Goal: Task Accomplishment & Management: Use online tool/utility

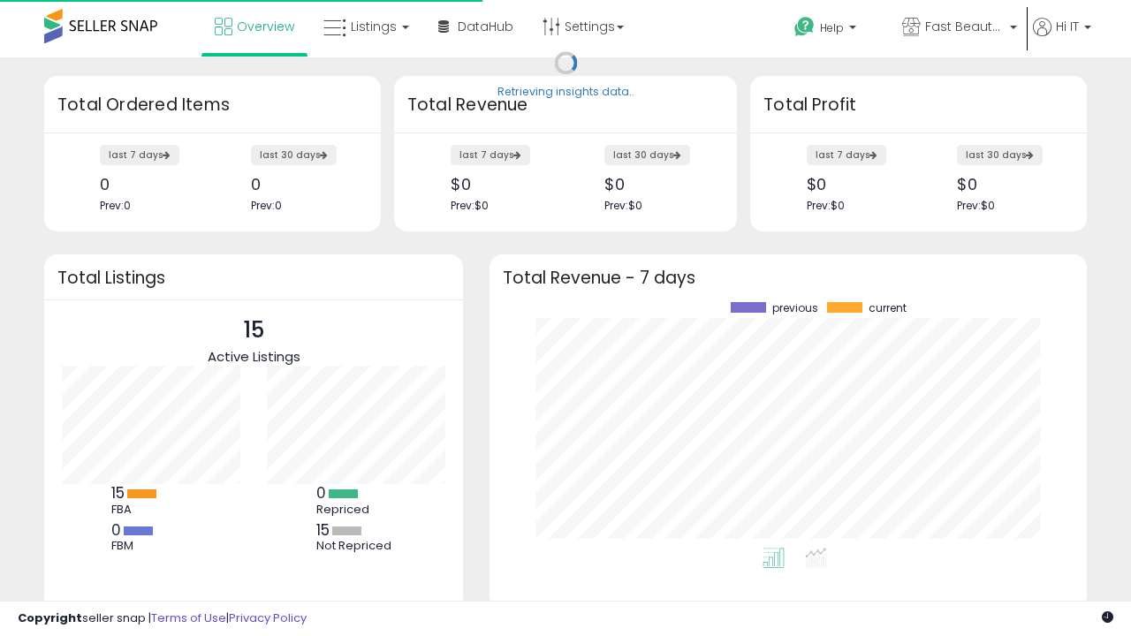
scroll to position [246, 562]
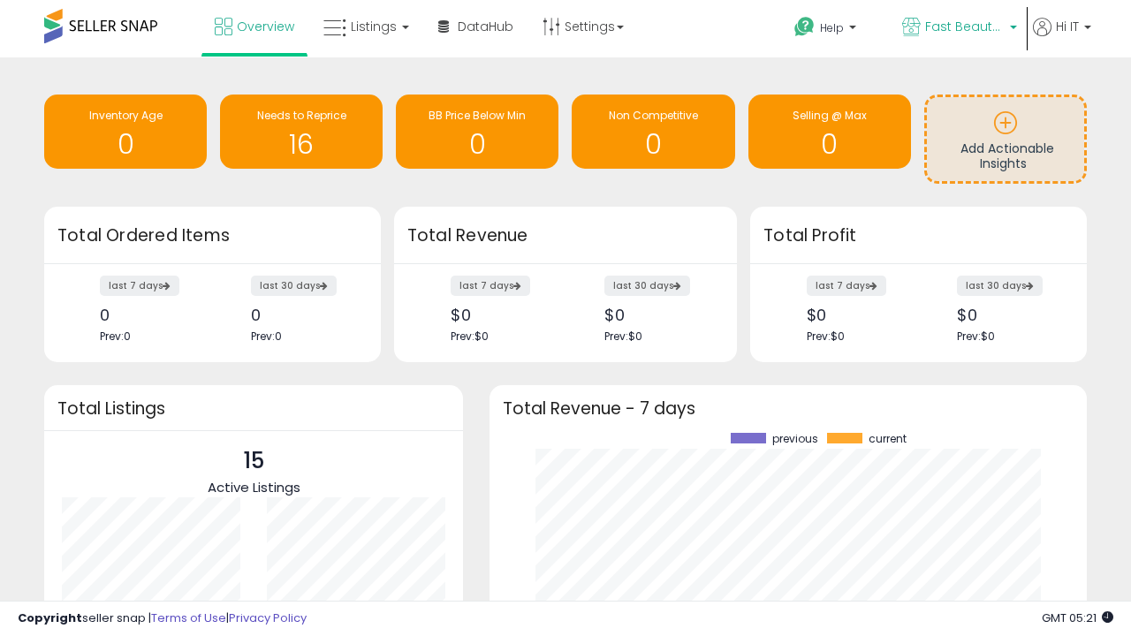
click at [957, 28] on span "Fast Beauty ([GEOGRAPHIC_DATA])" at bounding box center [964, 27] width 79 height 18
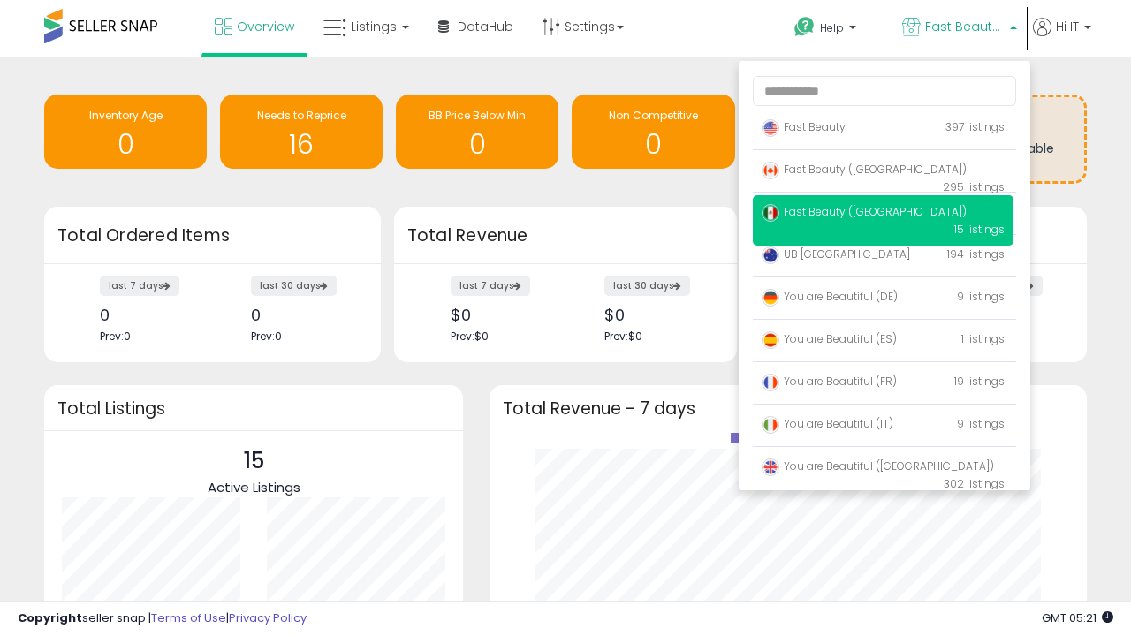
click at [882, 469] on span "You are Beautiful ([GEOGRAPHIC_DATA])" at bounding box center [877, 465] width 232 height 15
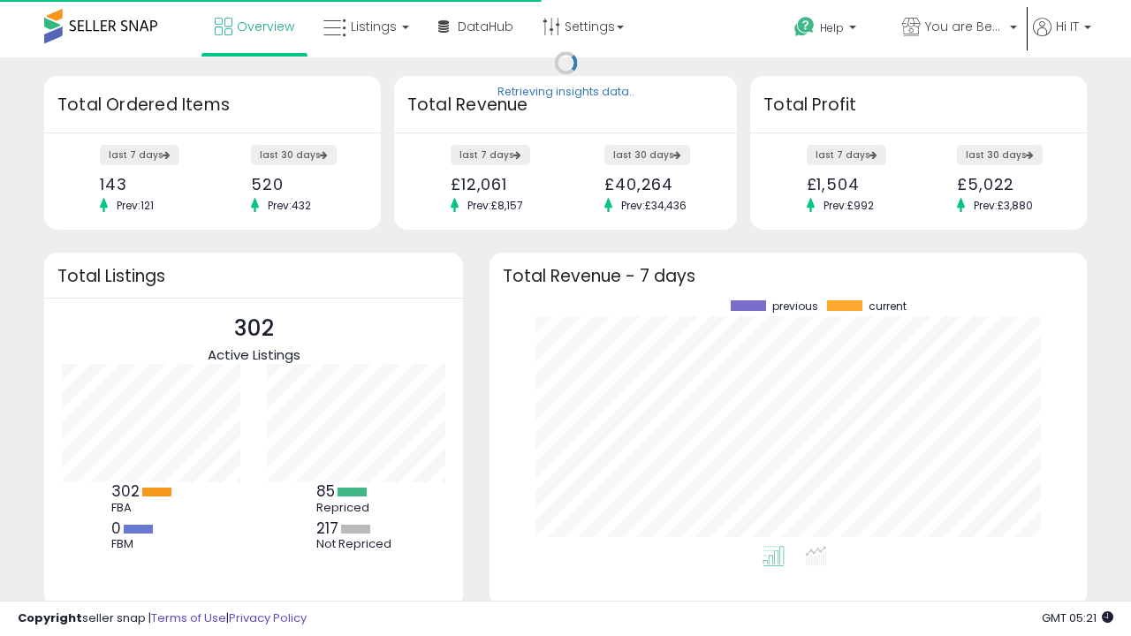
scroll to position [246, 562]
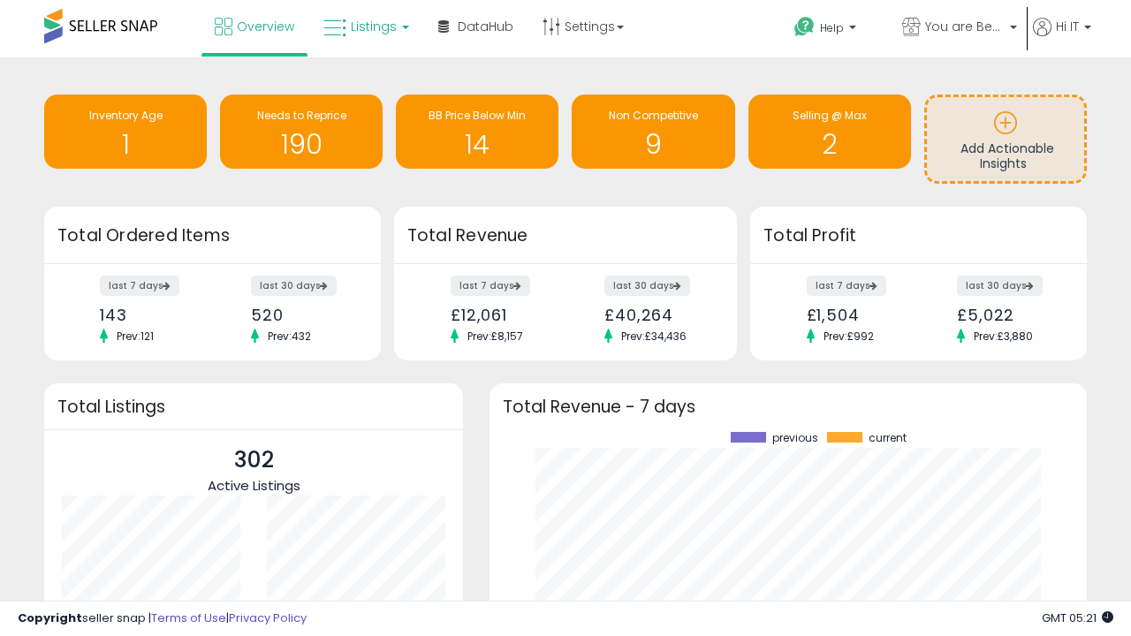
click at [364, 26] on span "Listings" at bounding box center [374, 27] width 46 height 18
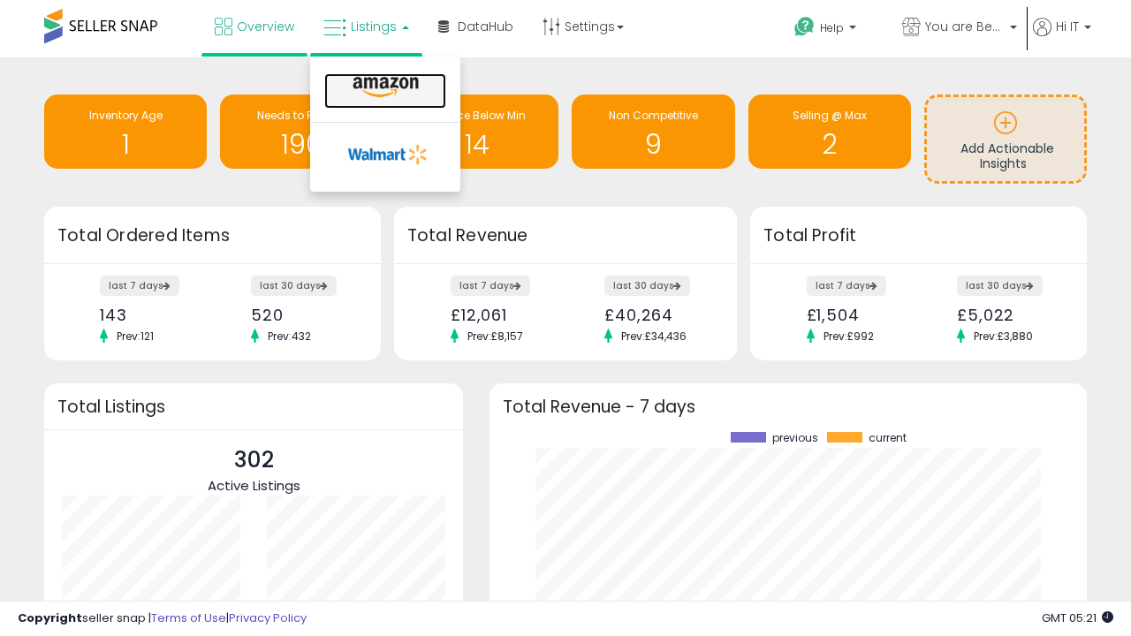
click at [383, 87] on icon at bounding box center [385, 87] width 77 height 23
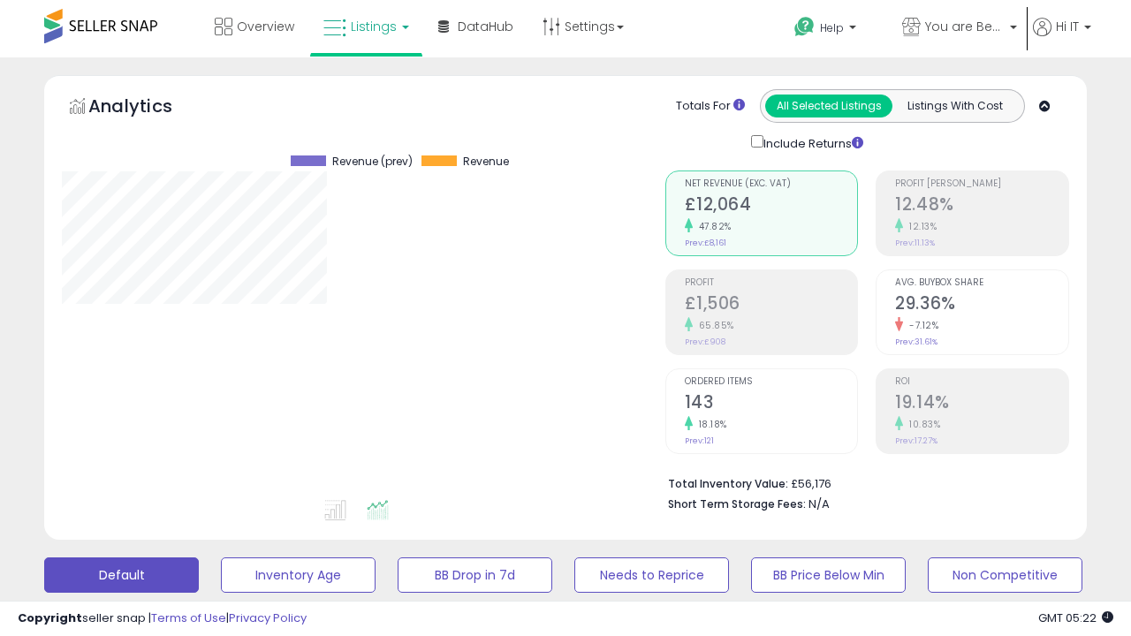
scroll to position [362, 602]
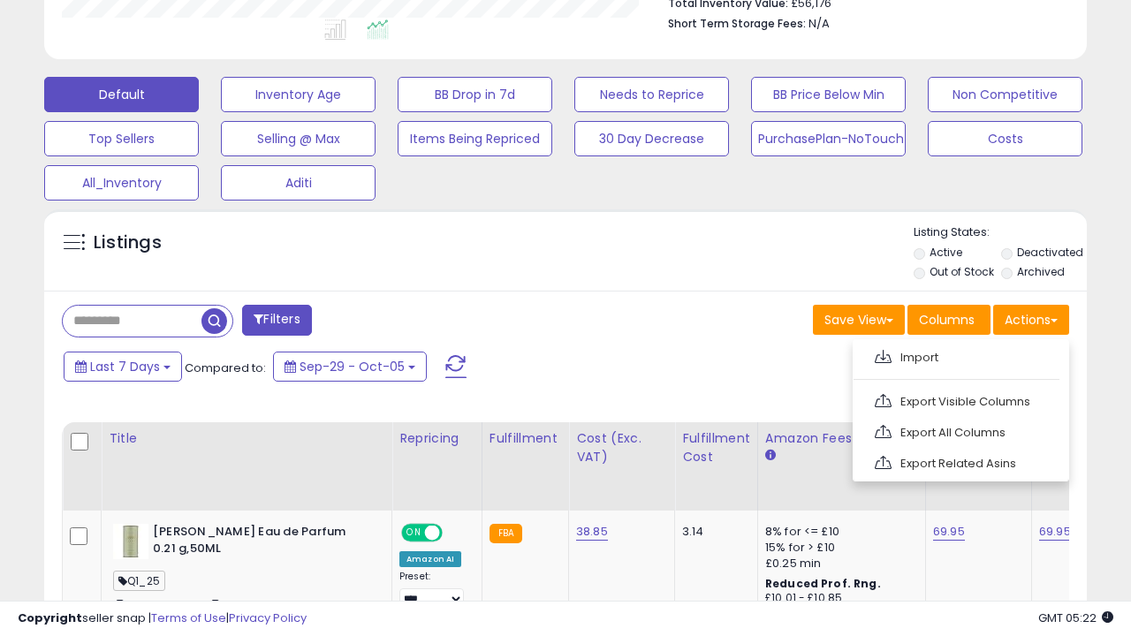
click at [882, 354] on span at bounding box center [882, 356] width 17 height 13
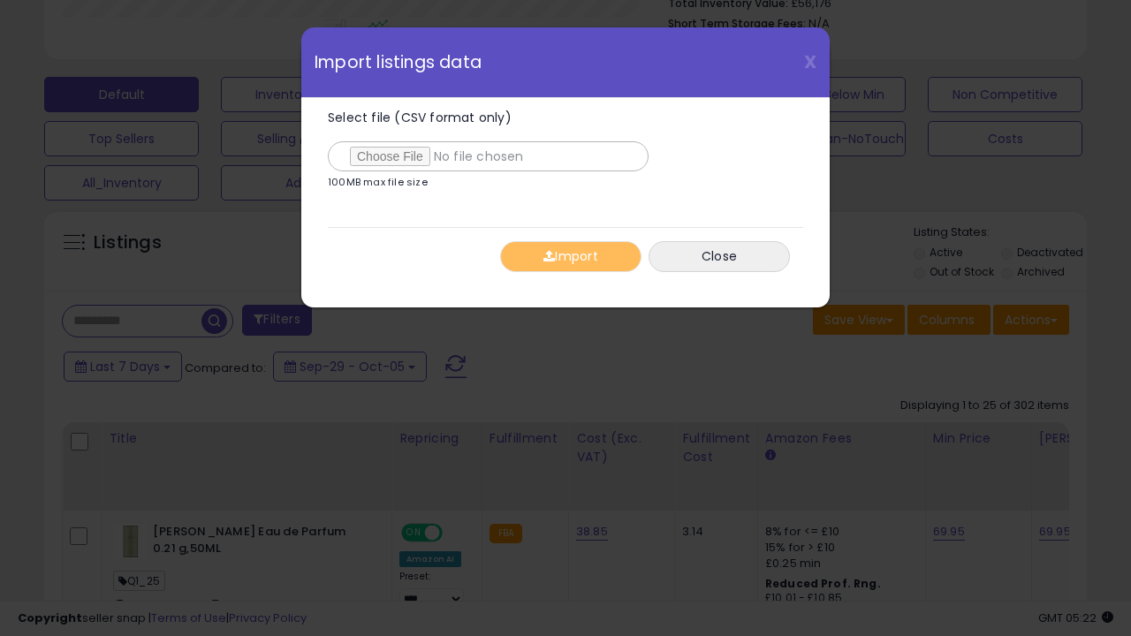
type input "**********"
click at [570, 256] on button "Import" at bounding box center [570, 256] width 141 height 31
